Goal: Information Seeking & Learning: Check status

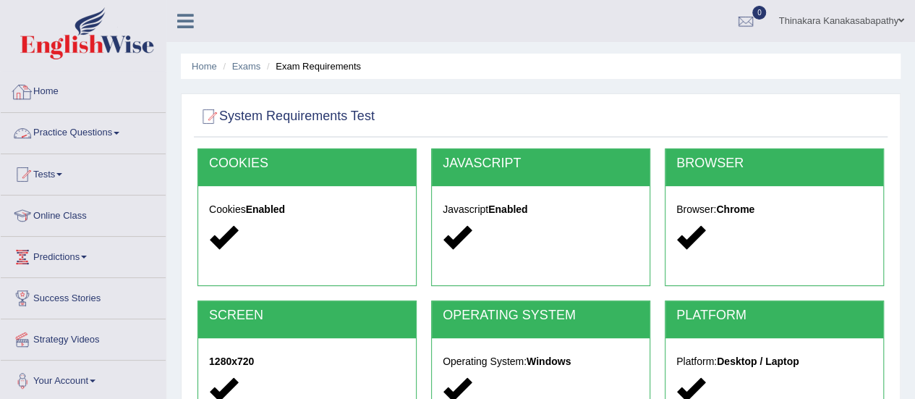
click at [54, 85] on link "Home" at bounding box center [83, 90] width 165 height 36
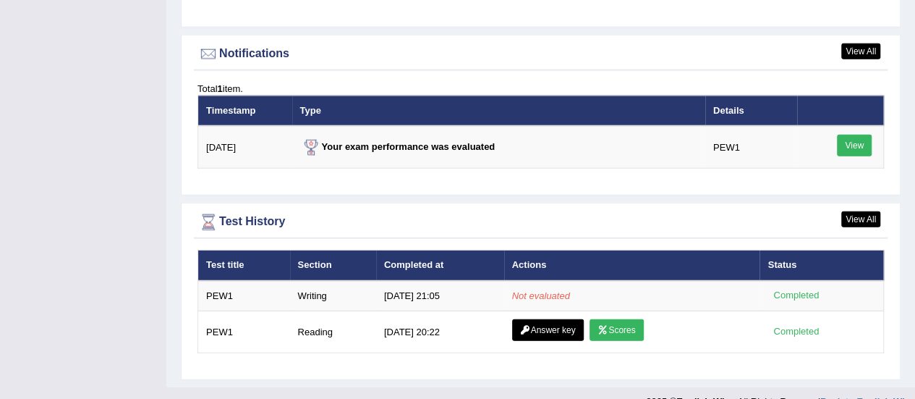
scroll to position [1746, 0]
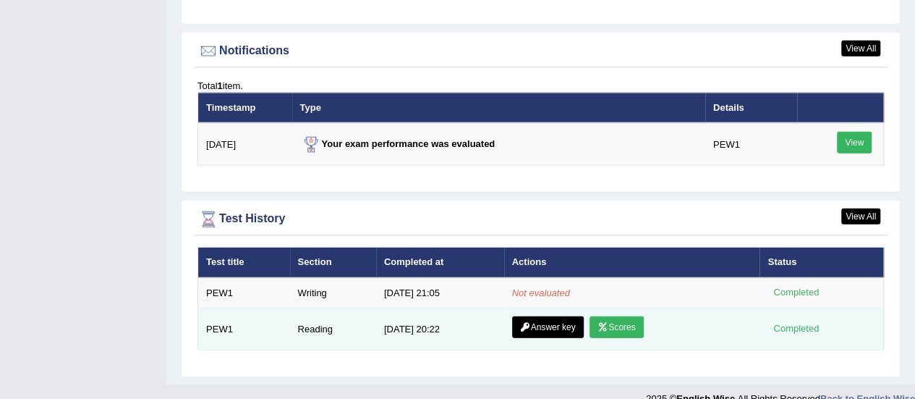
click at [617, 316] on link "Scores" at bounding box center [617, 327] width 54 height 22
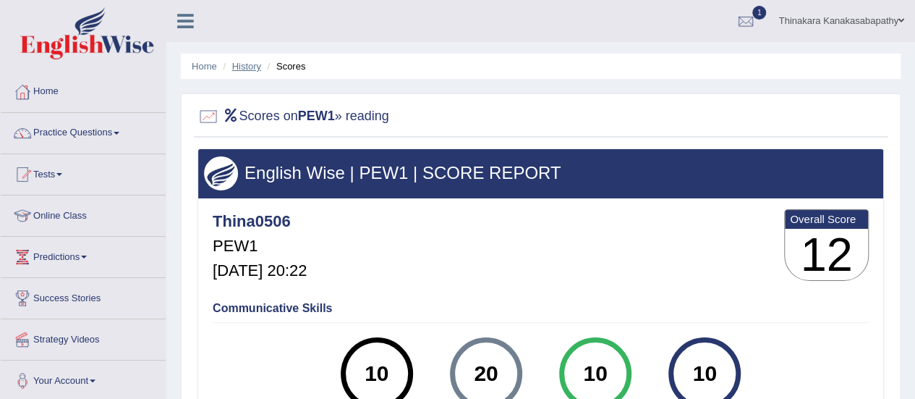
click at [240, 66] on link "History" at bounding box center [246, 66] width 29 height 11
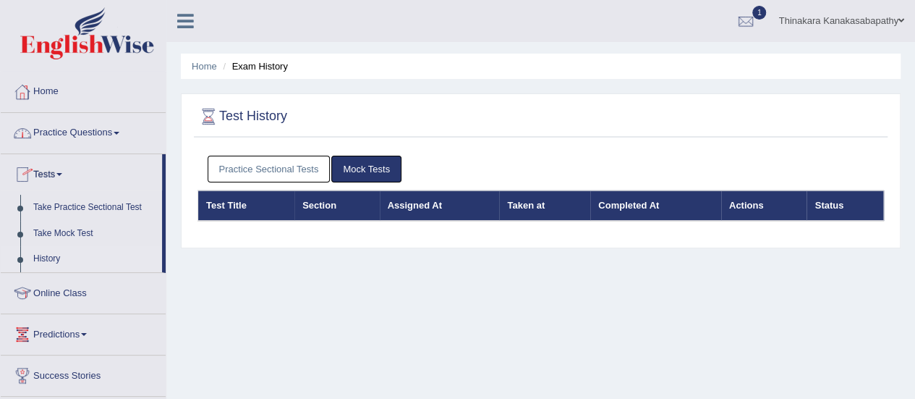
click at [47, 89] on link "Home" at bounding box center [83, 90] width 165 height 36
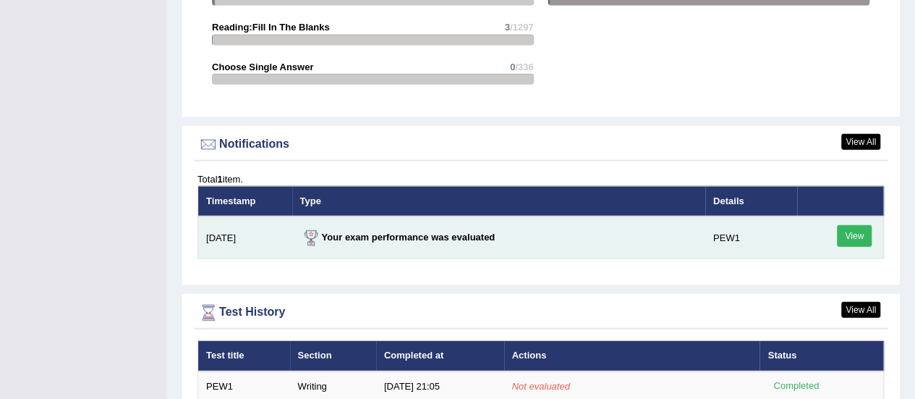
scroll to position [1737, 0]
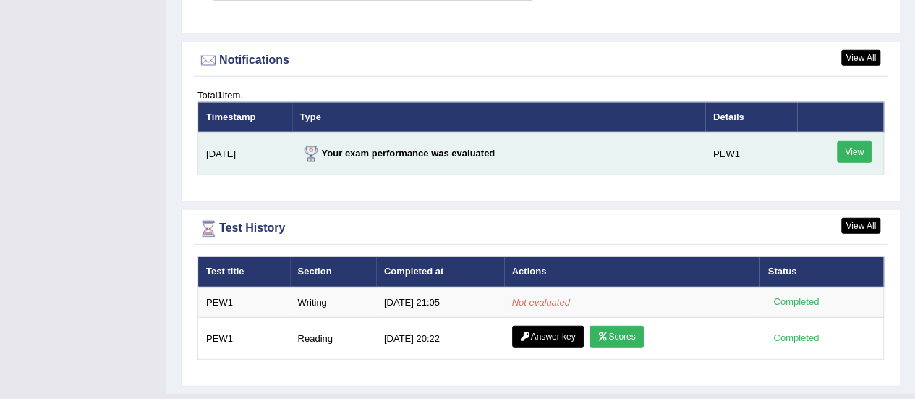
click at [858, 141] on link "View" at bounding box center [854, 152] width 35 height 22
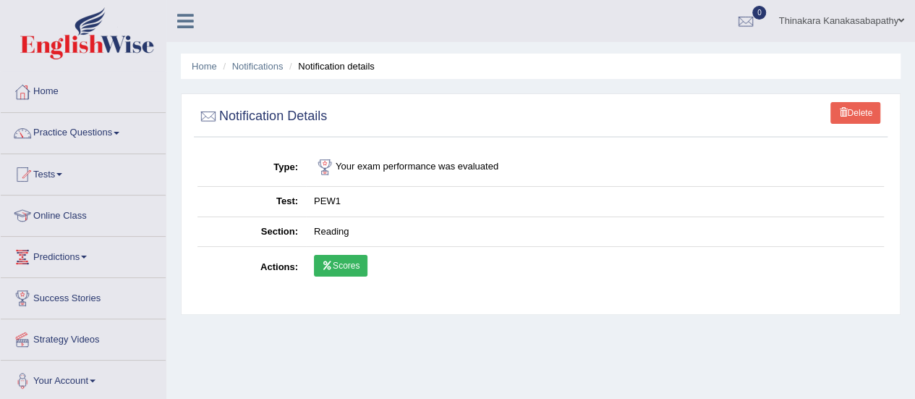
click at [334, 261] on link "Scores" at bounding box center [341, 266] width 54 height 22
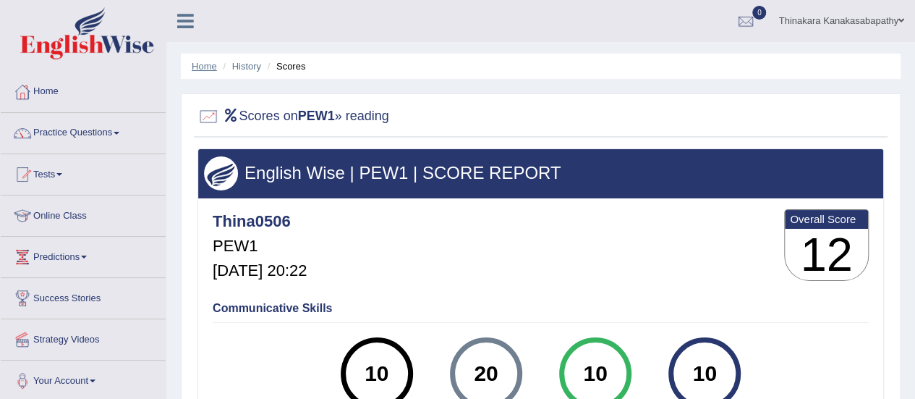
click at [206, 64] on link "Home" at bounding box center [204, 66] width 25 height 11
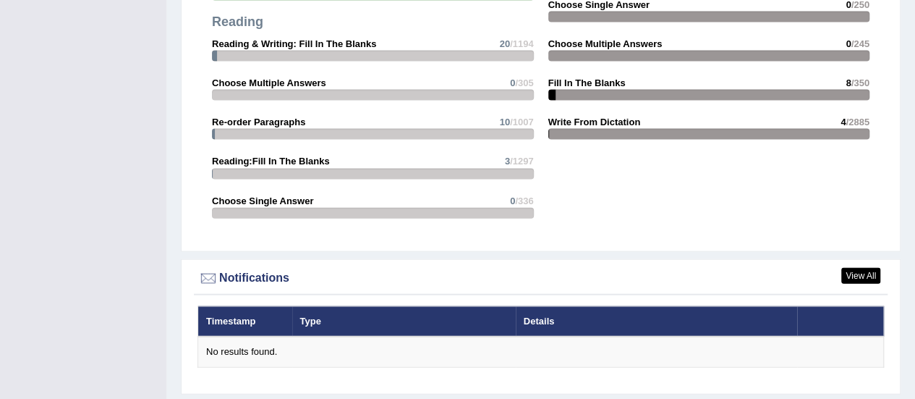
scroll to position [1721, 0]
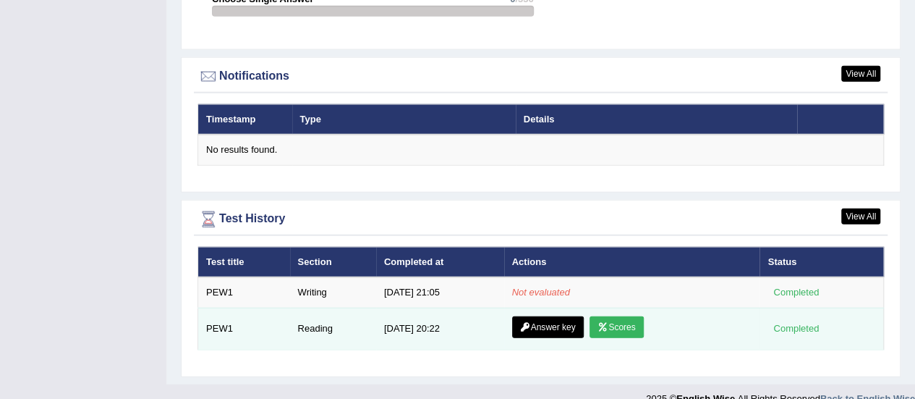
click at [539, 316] on link "Answer key" at bounding box center [548, 327] width 72 height 22
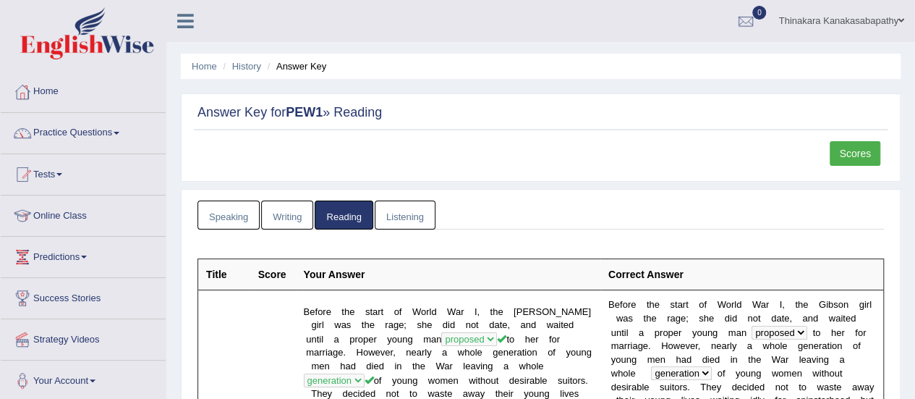
click at [862, 153] on link "Scores" at bounding box center [855, 153] width 51 height 25
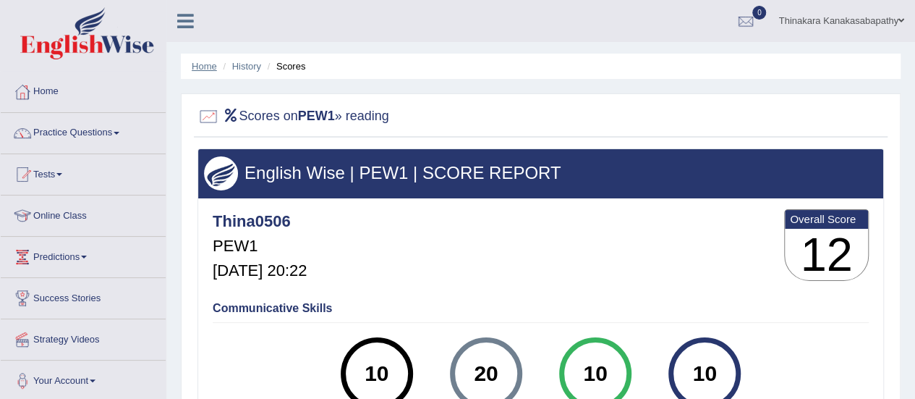
click at [203, 66] on link "Home" at bounding box center [204, 66] width 25 height 11
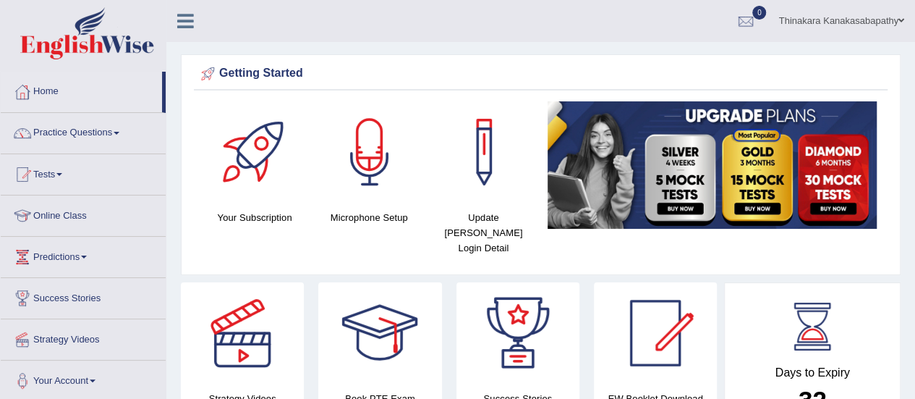
click at [49, 92] on link "Home" at bounding box center [81, 90] width 161 height 36
click at [48, 171] on link "Tests" at bounding box center [83, 172] width 165 height 36
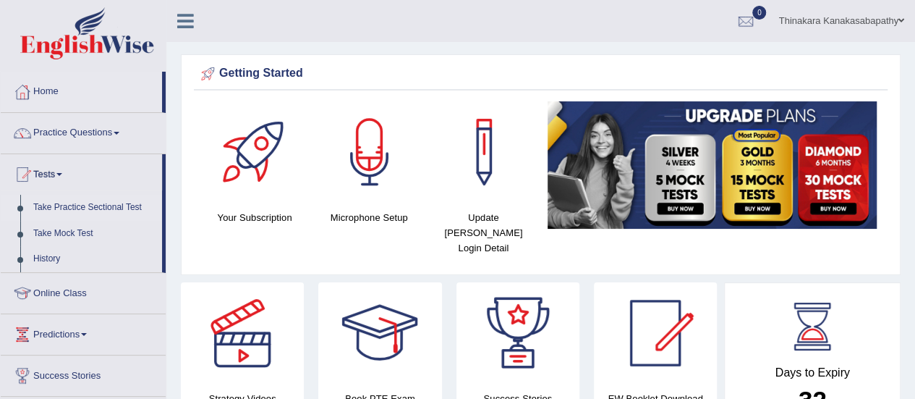
click at [80, 201] on link "Take Practice Sectional Test" at bounding box center [94, 208] width 135 height 26
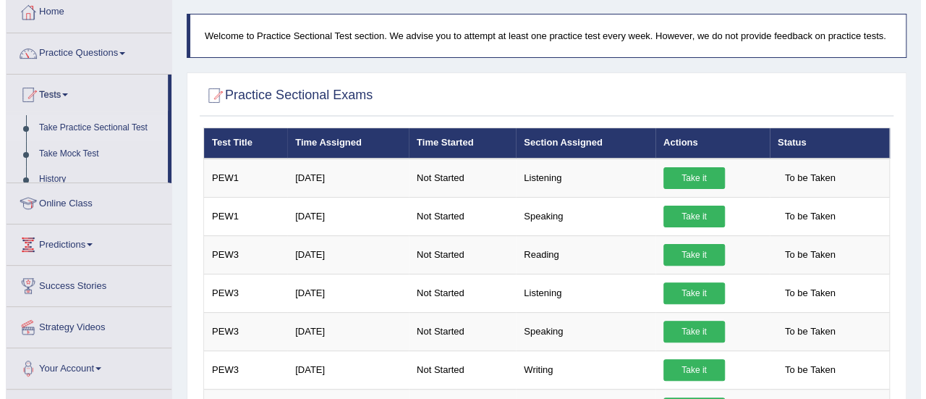
scroll to position [145, 0]
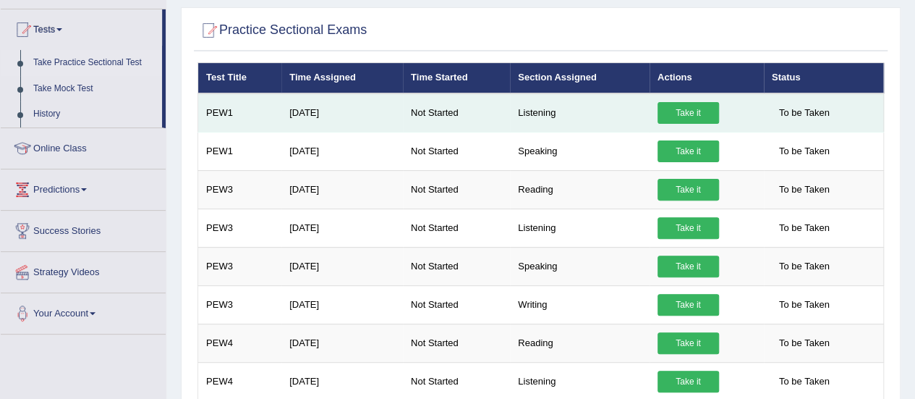
click at [692, 111] on link "Take it" at bounding box center [689, 113] width 62 height 22
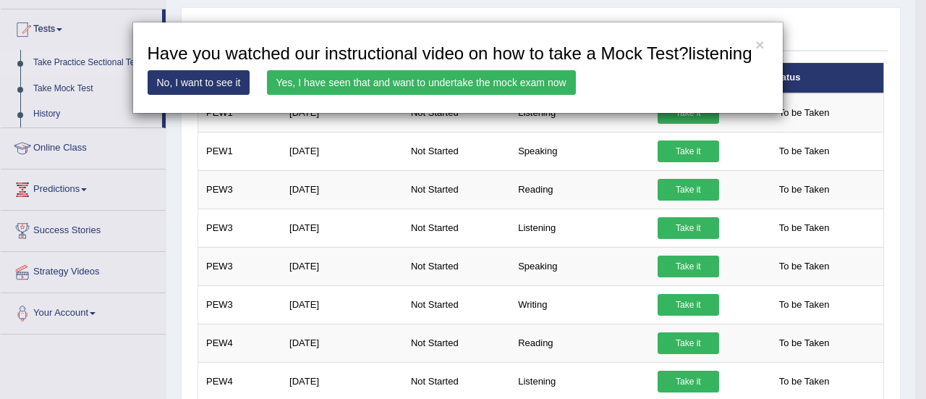
click at [431, 83] on link "Yes, I have seen that and want to undertake the mock exam now" at bounding box center [421, 82] width 309 height 25
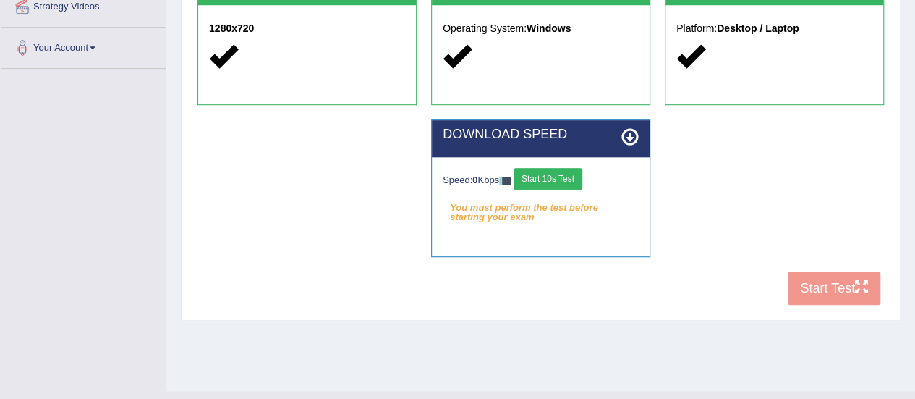
scroll to position [360, 0]
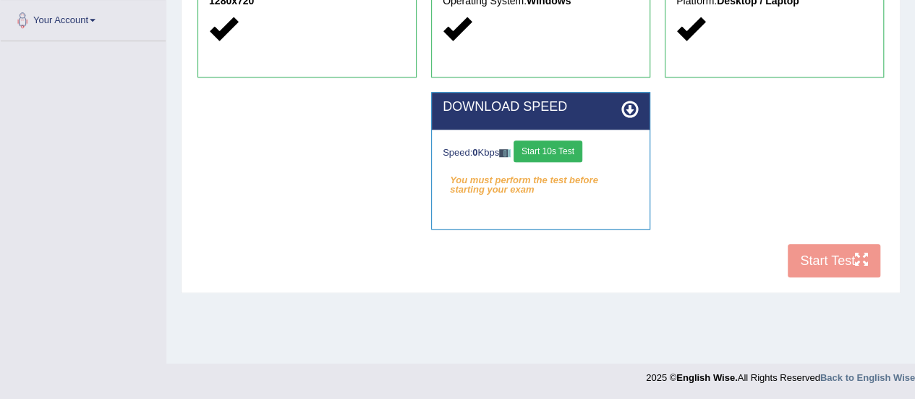
click at [554, 147] on button "Start 10s Test" at bounding box center [548, 151] width 69 height 22
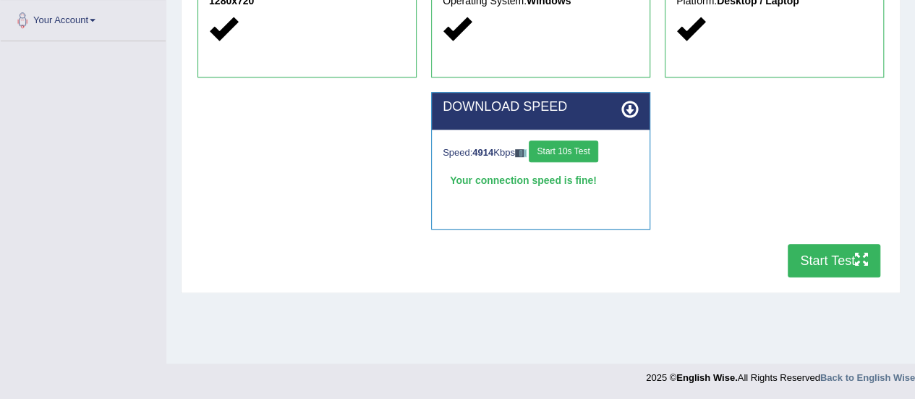
click at [839, 262] on button "Start Test" at bounding box center [834, 260] width 93 height 33
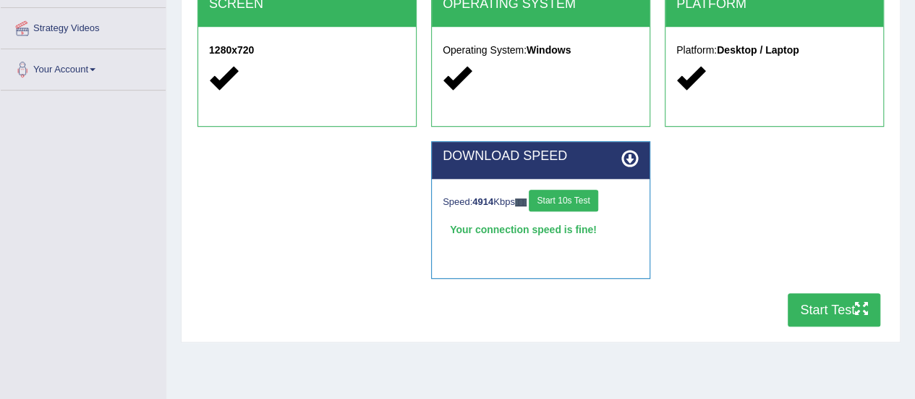
scroll to position [288, 0]
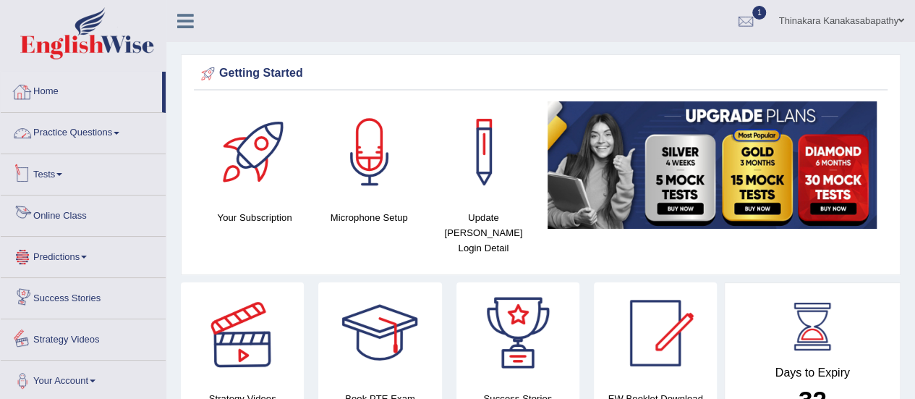
click at [52, 92] on link "Home" at bounding box center [81, 90] width 161 height 36
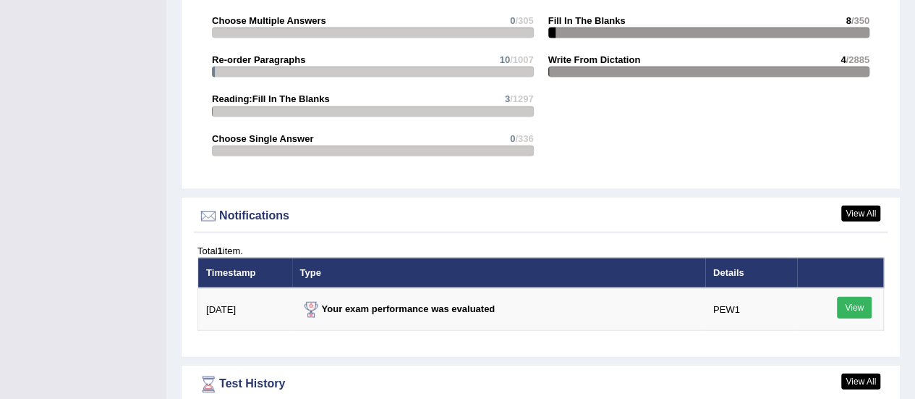
scroll to position [1788, 0]
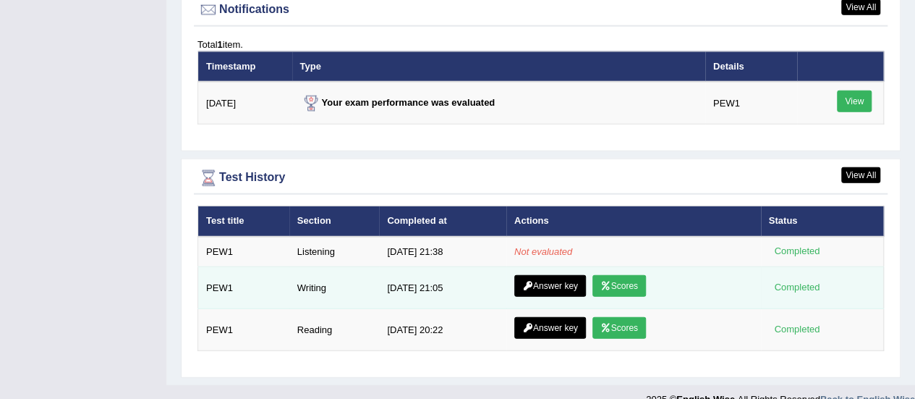
click at [619, 275] on link "Scores" at bounding box center [620, 286] width 54 height 22
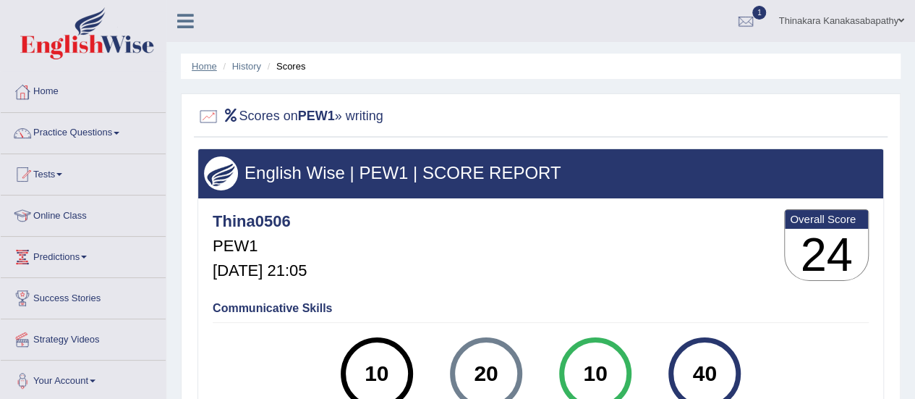
click at [206, 64] on link "Home" at bounding box center [204, 66] width 25 height 11
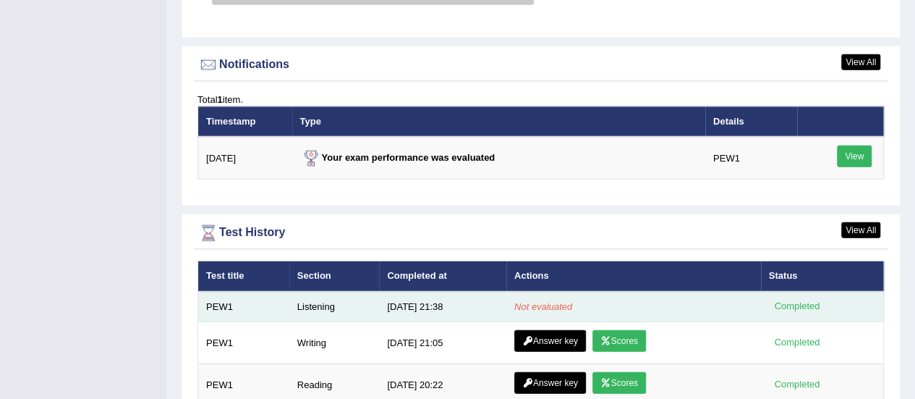
scroll to position [1788, 0]
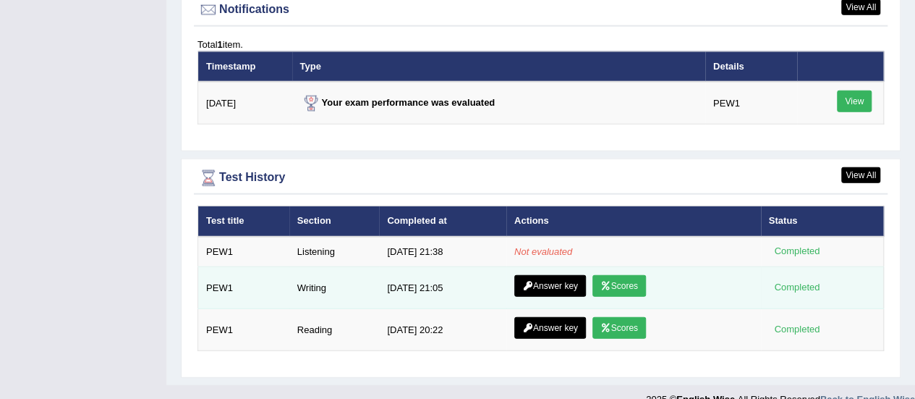
click at [557, 275] on link "Answer key" at bounding box center [551, 286] width 72 height 22
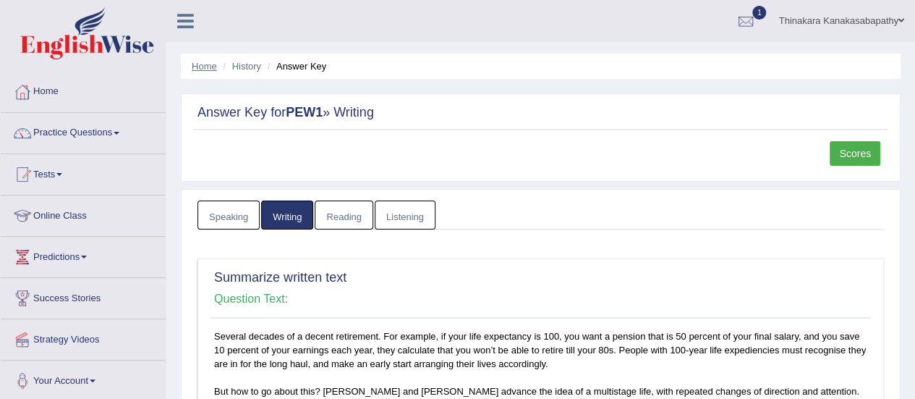
click at [206, 66] on link "Home" at bounding box center [204, 66] width 25 height 11
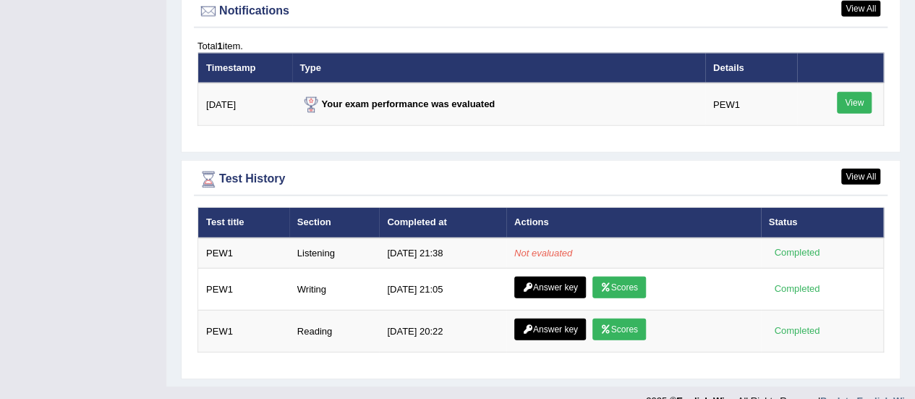
scroll to position [1788, 0]
